Goal: Information Seeking & Learning: Learn about a topic

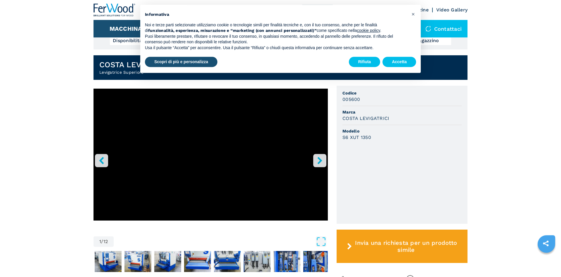
scroll to position [149, 0]
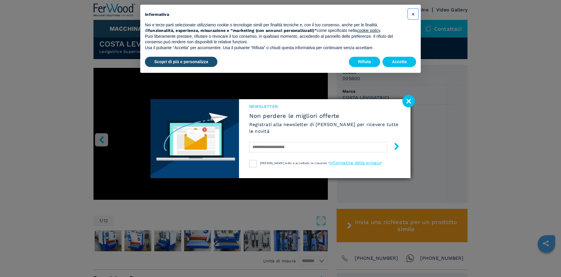
click at [412, 15] on span "×" at bounding box center [413, 14] width 4 height 7
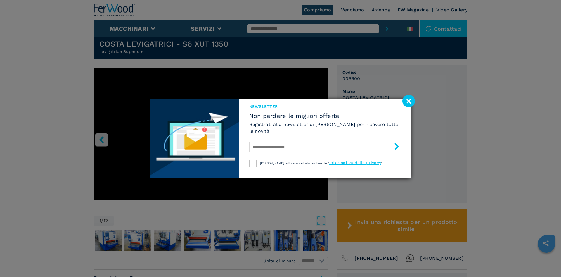
click at [409, 99] on image at bounding box center [408, 101] width 13 height 13
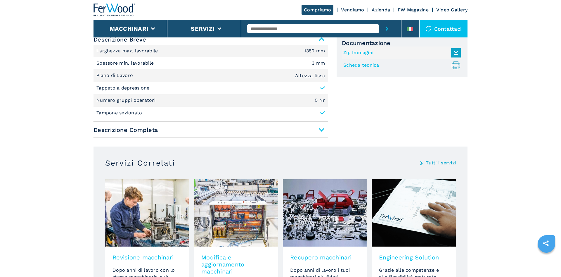
scroll to position [358, 0]
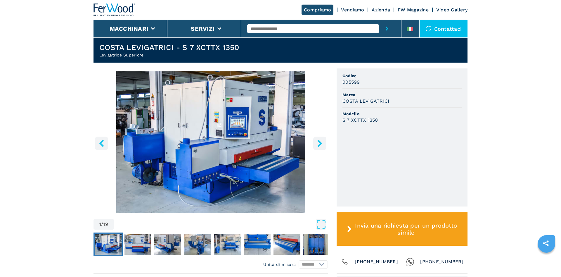
scroll to position [149, 0]
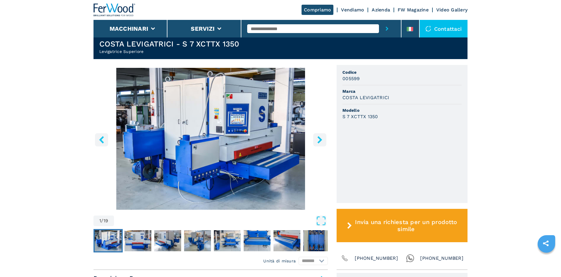
click at [319, 139] on icon "right-button" at bounding box center [319, 139] width 7 height 7
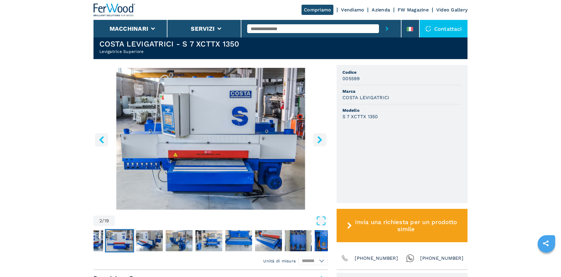
click at [319, 139] on icon "right-button" at bounding box center [319, 139] width 7 height 7
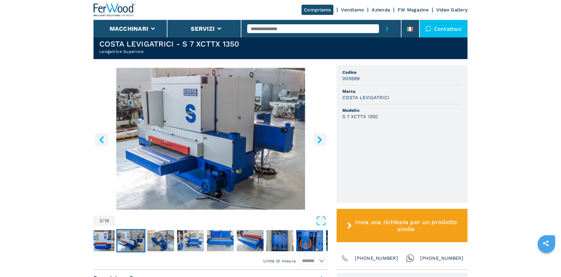
click at [319, 139] on icon "right-button" at bounding box center [319, 139] width 7 height 7
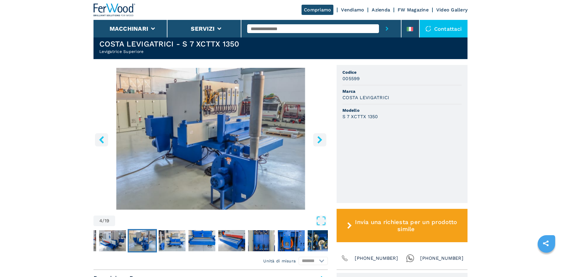
click at [319, 139] on icon "right-button" at bounding box center [319, 139] width 7 height 7
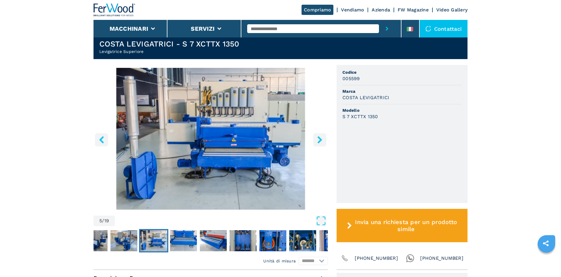
click at [319, 139] on icon "right-button" at bounding box center [319, 139] width 7 height 7
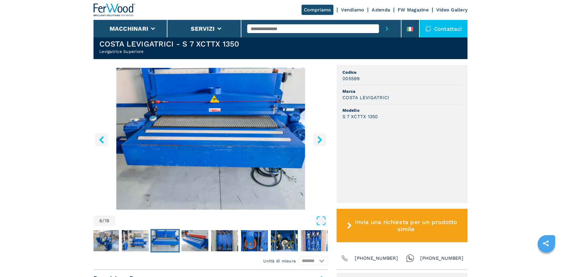
click at [319, 139] on icon "right-button" at bounding box center [319, 139] width 7 height 7
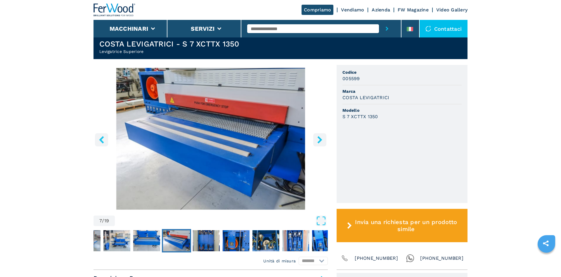
click at [319, 139] on icon "right-button" at bounding box center [319, 139] width 7 height 7
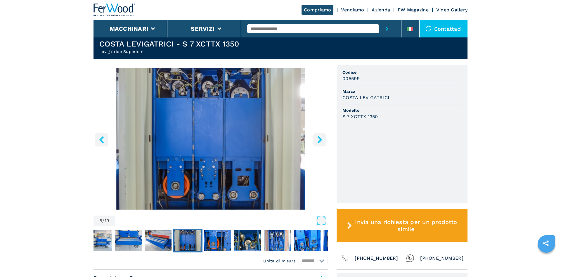
click at [319, 139] on icon "right-button" at bounding box center [319, 139] width 7 height 7
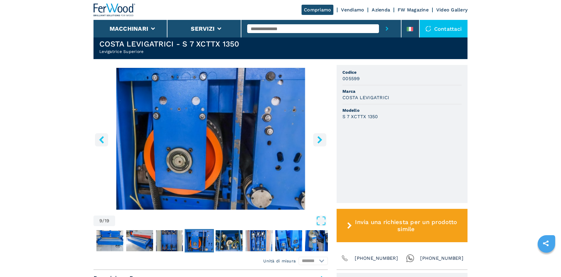
click at [319, 139] on icon "right-button" at bounding box center [319, 139] width 7 height 7
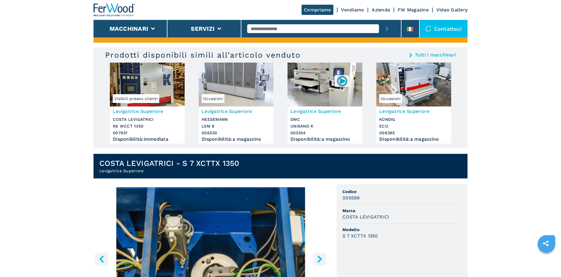
scroll to position [0, 0]
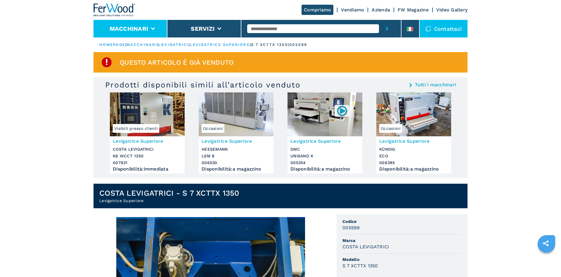
click at [140, 28] on button "Macchinari" at bounding box center [129, 28] width 39 height 7
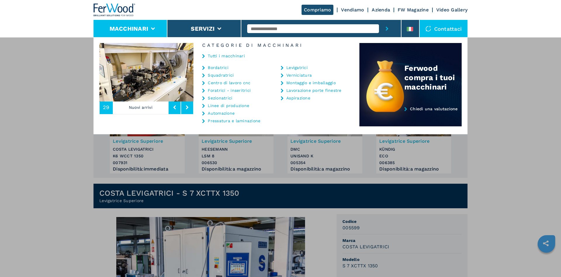
click at [186, 105] on button at bounding box center [187, 106] width 12 height 13
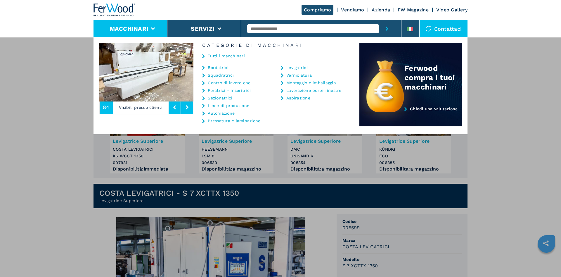
click at [186, 105] on button at bounding box center [187, 106] width 12 height 13
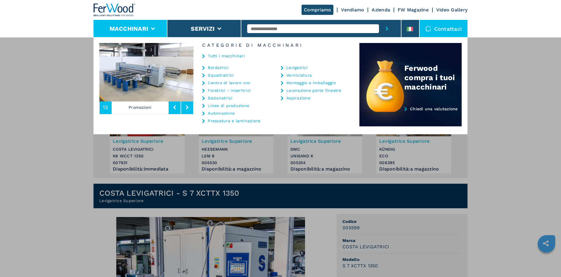
click at [188, 105] on icon at bounding box center [187, 107] width 3 height 4
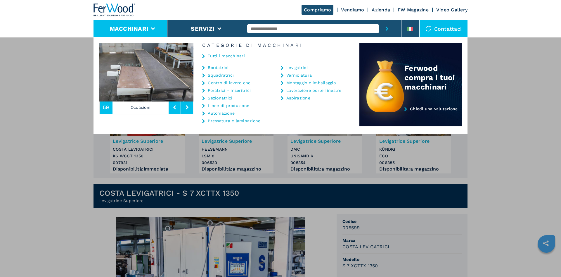
click at [188, 105] on icon at bounding box center [187, 107] width 3 height 4
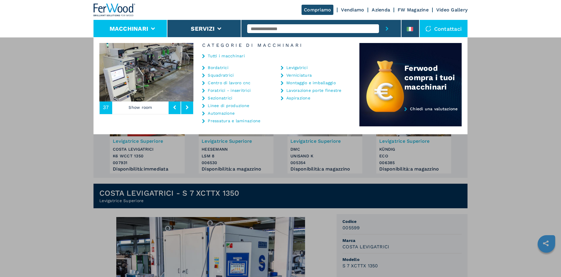
click at [188, 105] on icon at bounding box center [187, 107] width 3 height 4
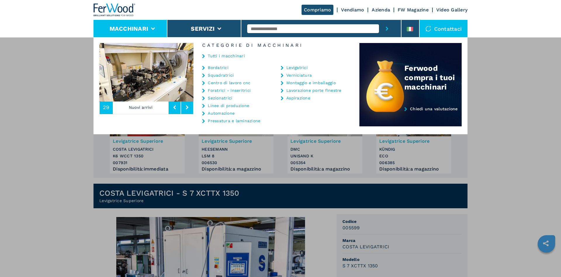
click at [188, 105] on icon at bounding box center [187, 107] width 3 height 4
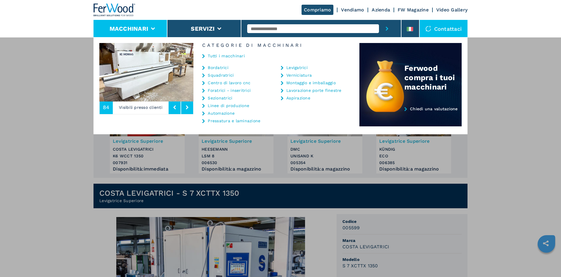
click at [188, 105] on icon at bounding box center [187, 107] width 3 height 4
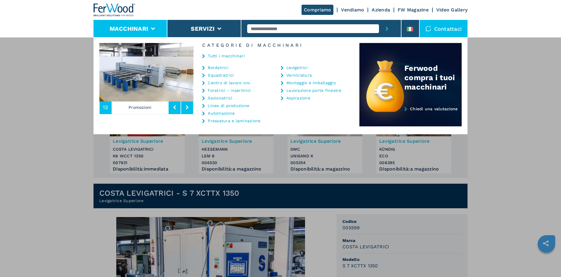
click at [188, 105] on icon at bounding box center [187, 107] width 3 height 4
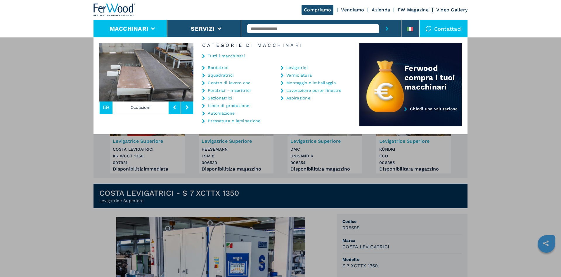
click at [188, 105] on icon at bounding box center [187, 107] width 3 height 4
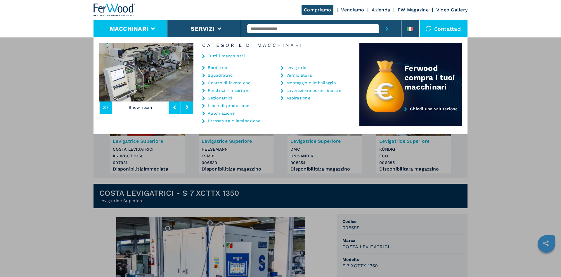
click at [188, 105] on icon at bounding box center [187, 107] width 3 height 4
